Goal: Find specific page/section: Find specific page/section

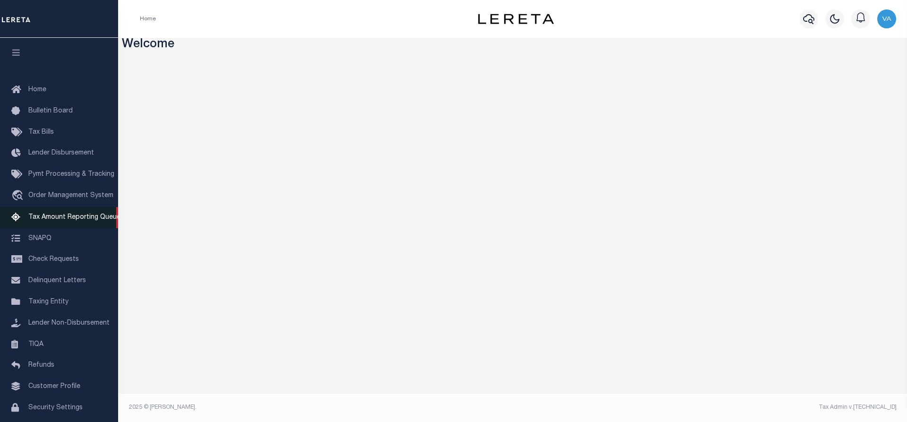
click at [65, 217] on span "Tax Amount Reporting Queue" at bounding box center [74, 217] width 92 height 7
click at [49, 221] on span "Tax Amount Reporting Queue" at bounding box center [74, 217] width 92 height 7
click at [55, 195] on span "Order Management System" at bounding box center [70, 195] width 85 height 7
